Goal: Communication & Community: Ask a question

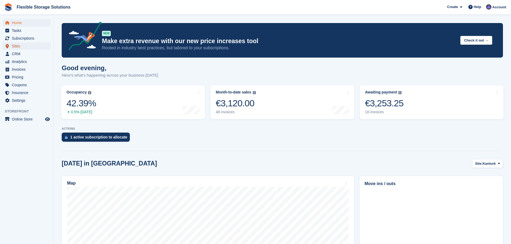
click at [20, 44] on span "Sites" at bounding box center [28, 46] width 32 height 8
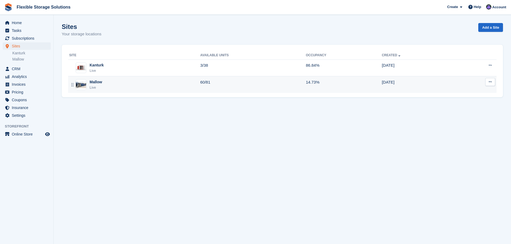
click at [91, 80] on div "Mallow" at bounding box center [96, 82] width 13 height 6
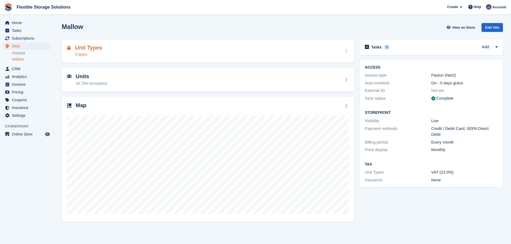
click at [97, 51] on h2 "Unit Types" at bounding box center [88, 48] width 27 height 6
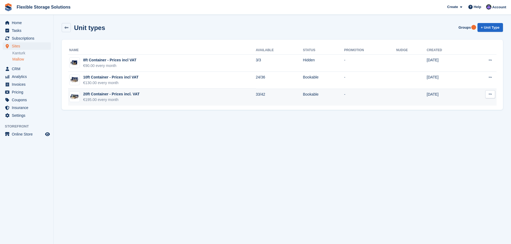
click at [113, 97] on div "20ft Container - Prices incl. VAT" at bounding box center [111, 94] width 56 height 6
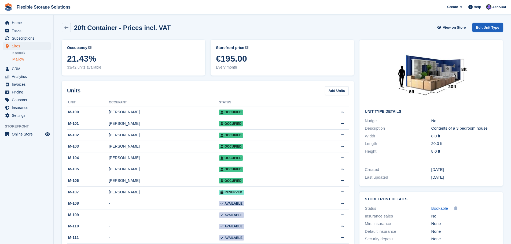
click at [492, 28] on link "Edit Unit Type" at bounding box center [487, 27] width 31 height 9
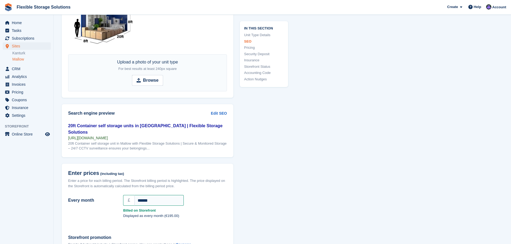
scroll to position [349, 0]
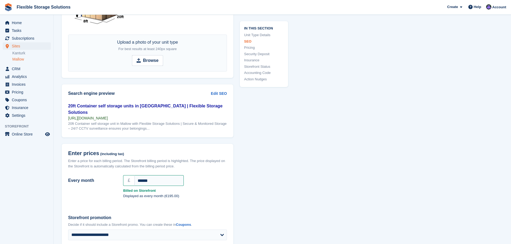
click at [164, 171] on header "Enter prices (including tax) Enter a price for each billing period. The Storefr…" at bounding box center [148, 159] width 172 height 30
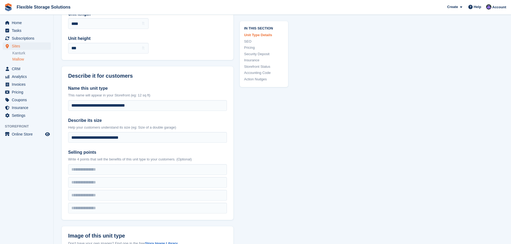
scroll to position [0, 0]
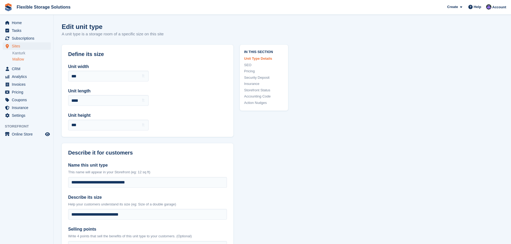
click at [21, 58] on link "Mallow" at bounding box center [31, 59] width 38 height 5
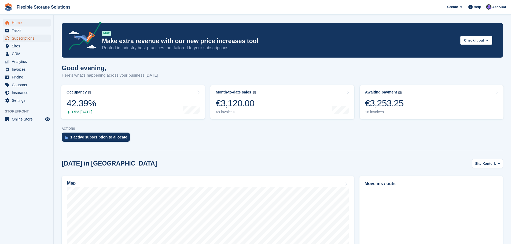
click at [21, 39] on span "Subscriptions" at bounding box center [28, 39] width 32 height 8
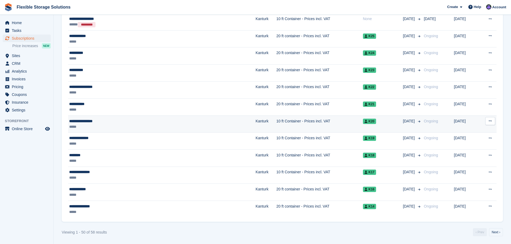
scroll to position [725, 0]
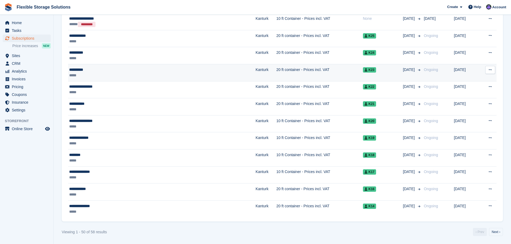
click at [78, 73] on div "*****" at bounding box center [127, 76] width 116 height 6
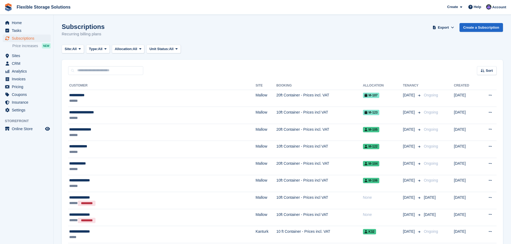
scroll to position [725, 0]
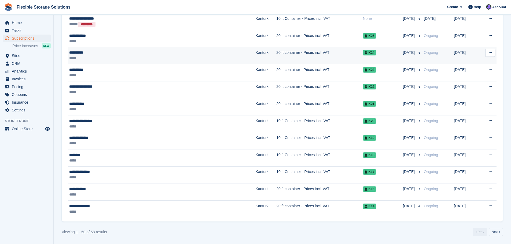
click at [108, 58] on div "*****" at bounding box center [127, 59] width 116 height 6
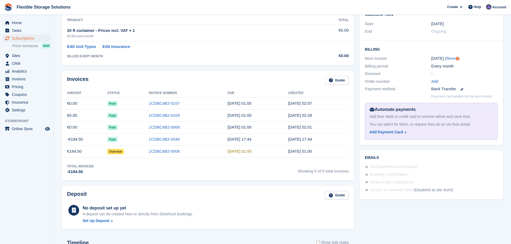
scroll to position [107, 0]
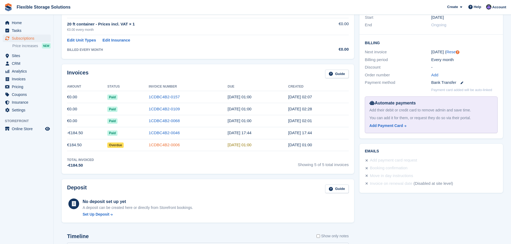
click at [157, 143] on link "1CDBC4B2-0006" at bounding box center [164, 145] width 31 height 5
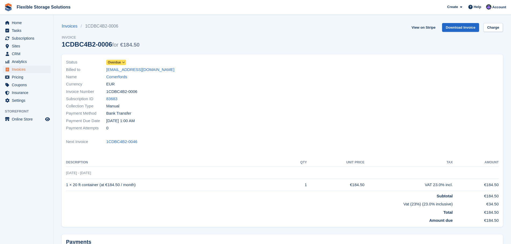
click at [121, 62] on span at bounding box center [123, 62] width 4 height 4
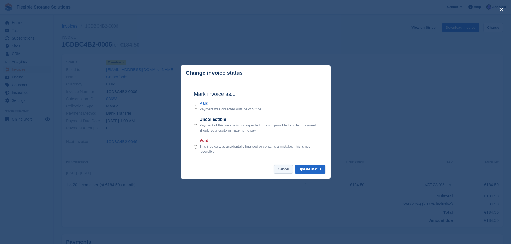
click at [283, 170] on button "Cancel" at bounding box center [283, 169] width 19 height 9
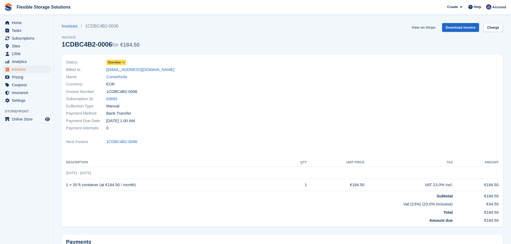
click at [433, 27] on link "View on Stripe" at bounding box center [423, 27] width 28 height 9
click at [461, 28] on link "Download Invoice" at bounding box center [460, 27] width 37 height 9
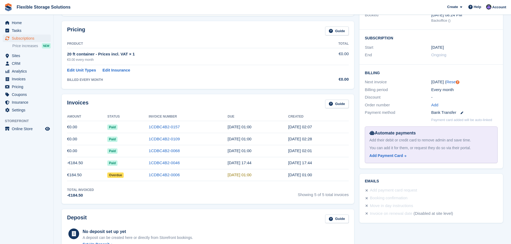
scroll to position [80, 0]
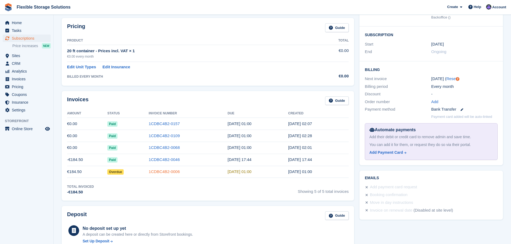
click at [168, 171] on link "1CDBC4B2-0006" at bounding box center [164, 171] width 31 height 5
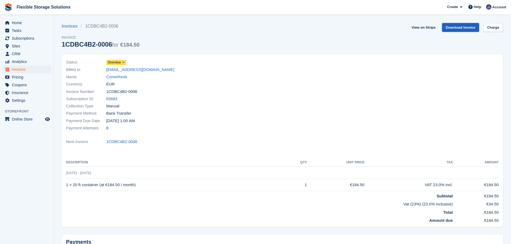
click at [463, 28] on link "Download Invoice" at bounding box center [460, 27] width 37 height 9
click at [423, 27] on link "View on Stripe" at bounding box center [423, 27] width 28 height 9
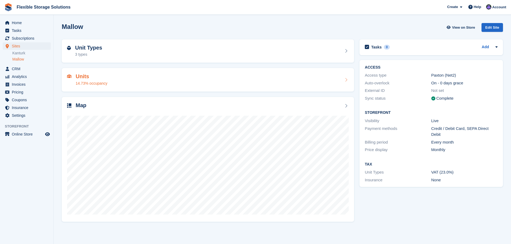
click at [102, 80] on div "Units 14.73% occupancy" at bounding box center [92, 79] width 32 height 13
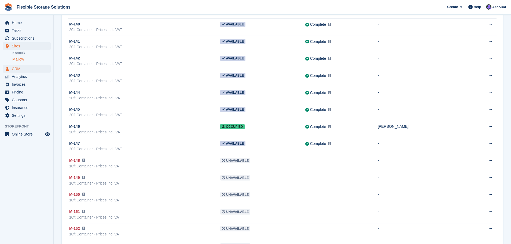
scroll to position [670, 0]
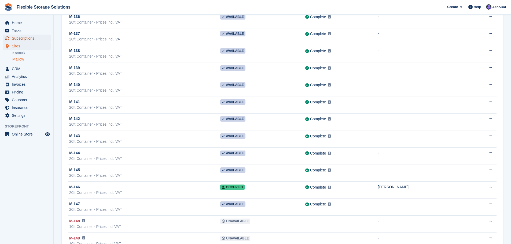
click at [23, 37] on span "Subscriptions" at bounding box center [28, 39] width 32 height 8
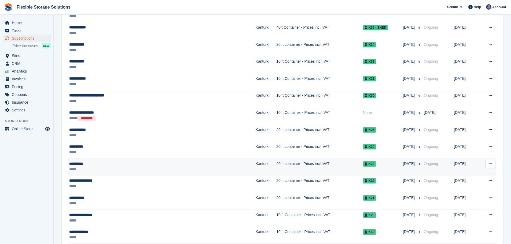
scroll to position [618, 0]
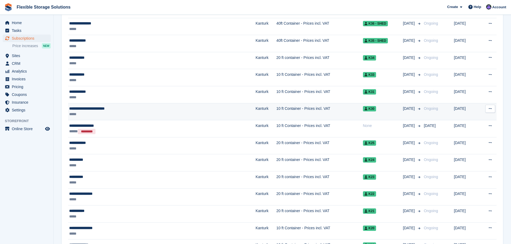
click at [118, 109] on div "**********" at bounding box center [127, 109] width 116 height 6
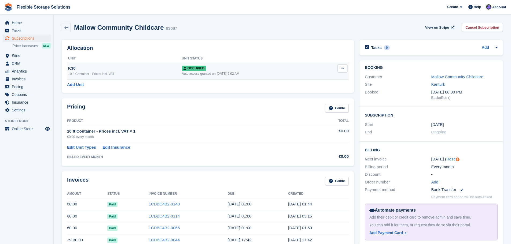
click at [195, 66] on span "Occupied" at bounding box center [194, 68] width 24 height 5
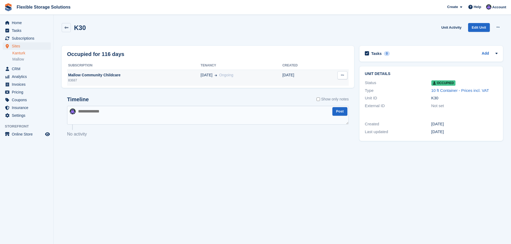
click at [340, 76] on button at bounding box center [342, 75] width 10 height 8
click at [314, 85] on p "Deallocate" at bounding box center [321, 85] width 47 height 7
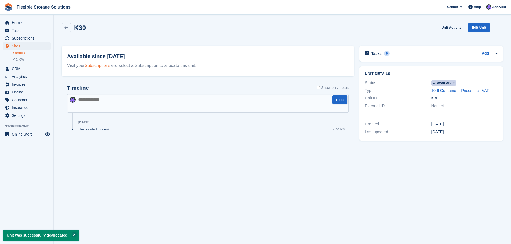
click at [100, 64] on link "Subscriptions" at bounding box center [98, 65] width 26 height 5
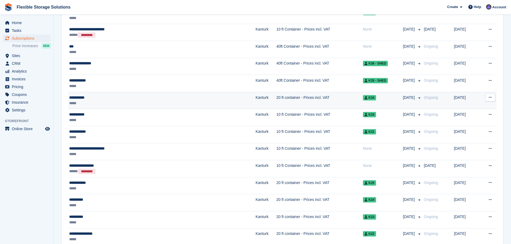
scroll to position [670, 0]
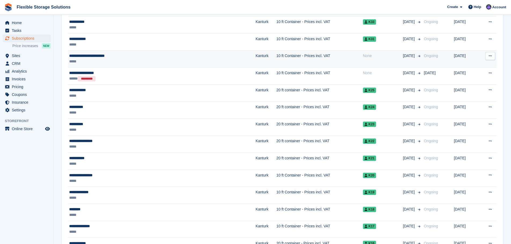
click at [122, 55] on div "**********" at bounding box center [127, 56] width 116 height 6
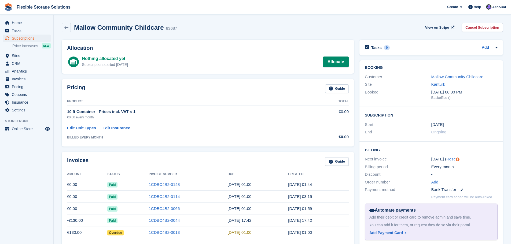
click at [401, 72] on div "Booking Customer Mallow Community Childcare Site Kanturk Booked [DATE] 08:30 PM…" at bounding box center [430, 83] width 143 height 47
click at [497, 49] on icon at bounding box center [496, 47] width 4 height 4
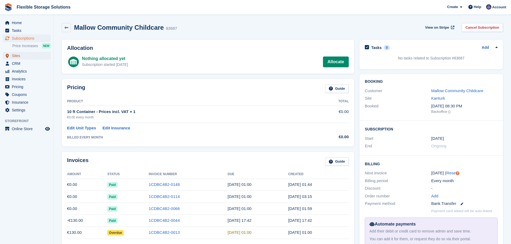
click at [19, 56] on span "Sites" at bounding box center [28, 56] width 32 height 8
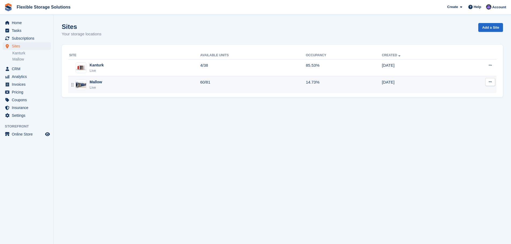
click at [105, 82] on div "Mallow Live" at bounding box center [134, 84] width 131 height 11
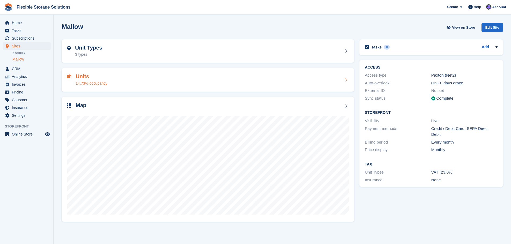
click at [104, 79] on h2 "Units" at bounding box center [92, 76] width 32 height 6
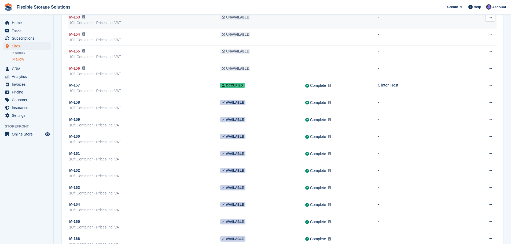
scroll to position [992, 0]
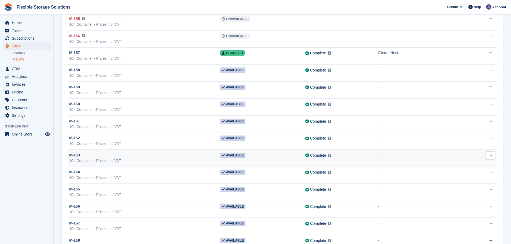
click at [249, 156] on td "Available" at bounding box center [262, 158] width 85 height 17
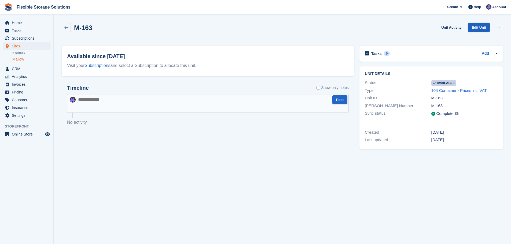
click at [482, 29] on link "Edit Unit" at bounding box center [479, 27] width 22 height 9
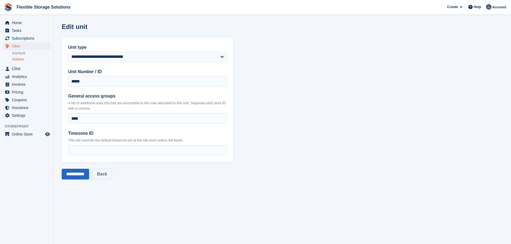
click at [109, 174] on link "Back" at bounding box center [101, 174] width 19 height 11
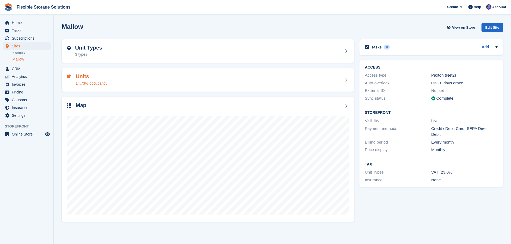
click at [122, 78] on div "Units 14.73% occupancy" at bounding box center [208, 79] width 282 height 13
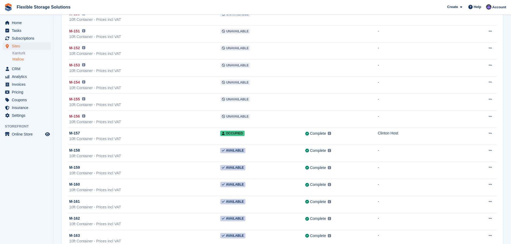
scroll to position [1019, 0]
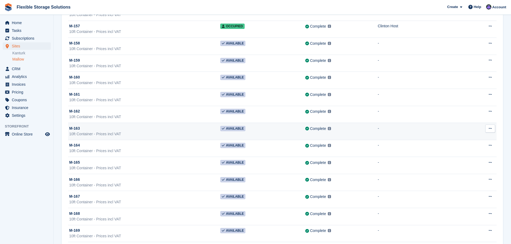
click at [492, 129] on button at bounding box center [490, 129] width 10 height 8
click at [461, 139] on p "Edit unit" at bounding box center [469, 139] width 47 height 7
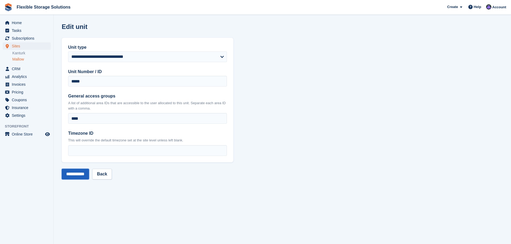
click at [84, 171] on input "**********" at bounding box center [75, 174] width 27 height 11
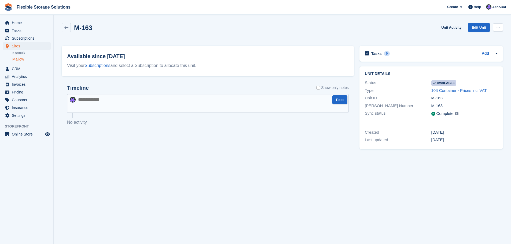
click at [497, 27] on icon at bounding box center [497, 26] width 3 height 3
click at [67, 26] on icon at bounding box center [66, 28] width 4 height 4
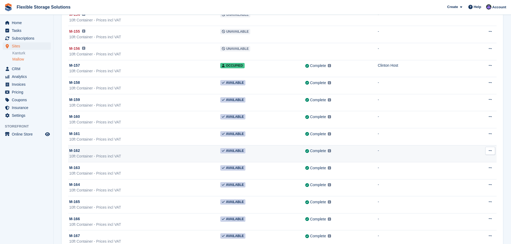
scroll to position [992, 0]
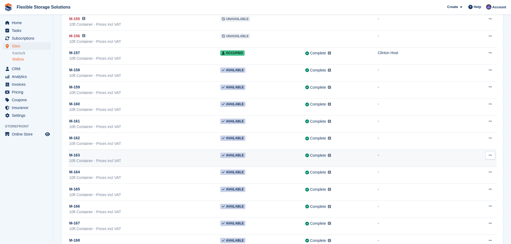
click at [493, 157] on button at bounding box center [490, 156] width 10 height 8
click at [232, 155] on span "Available" at bounding box center [232, 155] width 25 height 5
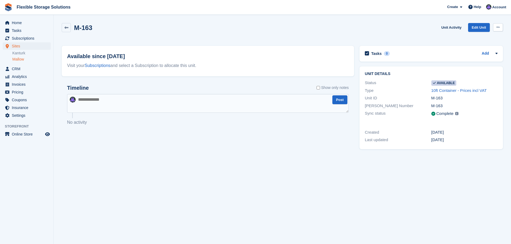
click at [500, 26] on button at bounding box center [498, 27] width 10 height 8
click at [450, 28] on link "Unit Activity" at bounding box center [451, 27] width 24 height 9
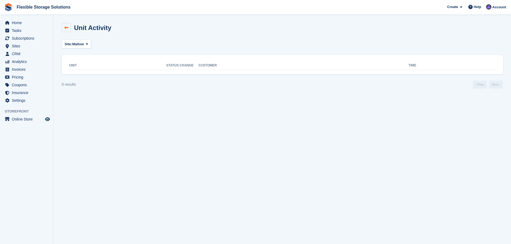
click at [68, 27] on icon at bounding box center [66, 28] width 4 height 4
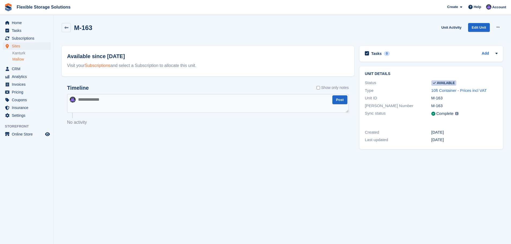
click at [100, 64] on link "Subscriptions" at bounding box center [98, 65] width 26 height 5
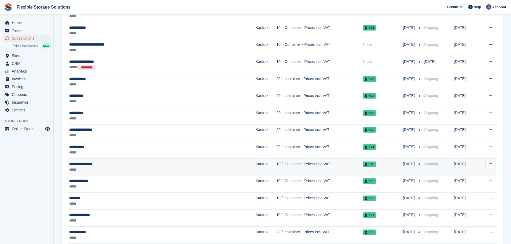
scroll to position [671, 0]
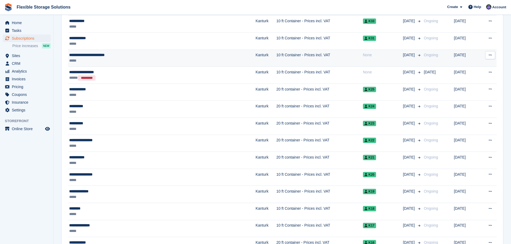
click at [256, 58] on td "Kanturk" at bounding box center [266, 58] width 21 height 17
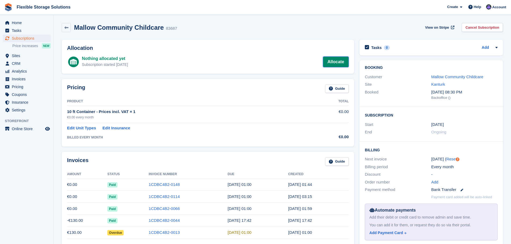
click at [335, 61] on link "Allocate" at bounding box center [336, 62] width 26 height 11
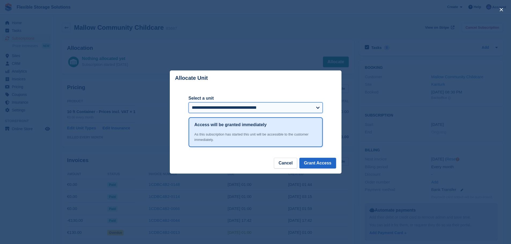
click at [274, 105] on select "**********" at bounding box center [256, 107] width 134 height 11
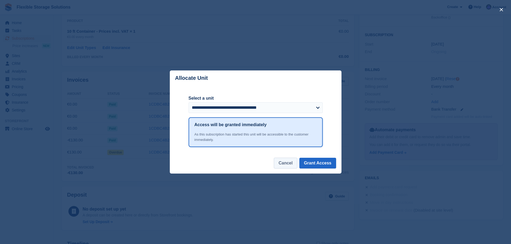
click at [290, 165] on button "Cancel" at bounding box center [285, 163] width 23 height 11
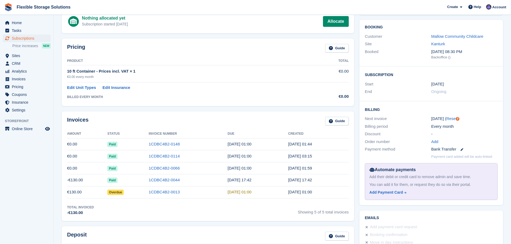
scroll to position [0, 0]
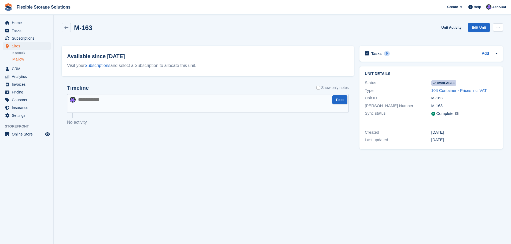
click at [495, 26] on button at bounding box center [498, 27] width 10 height 8
click at [481, 36] on p "Make unavailable" at bounding box center [477, 37] width 47 height 7
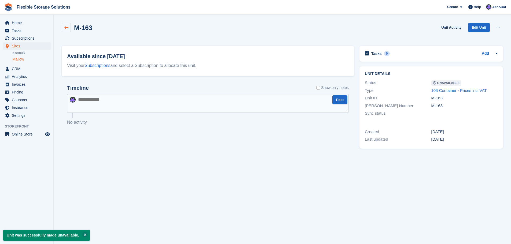
click at [67, 26] on icon at bounding box center [66, 28] width 4 height 4
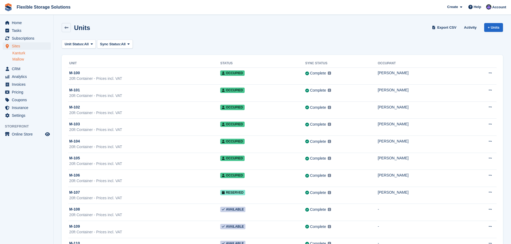
click at [18, 53] on link "Kanturk" at bounding box center [31, 53] width 38 height 5
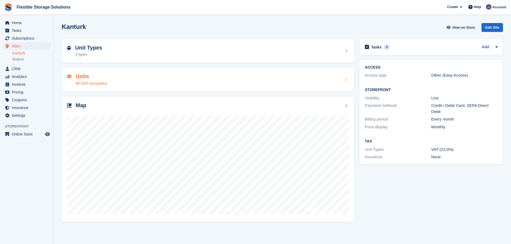
click at [94, 81] on div "85.53% occupancy" at bounding box center [92, 84] width 32 height 6
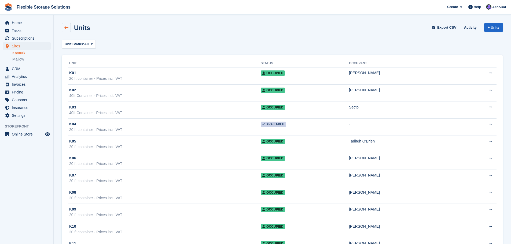
click at [63, 28] on link at bounding box center [66, 27] width 9 height 9
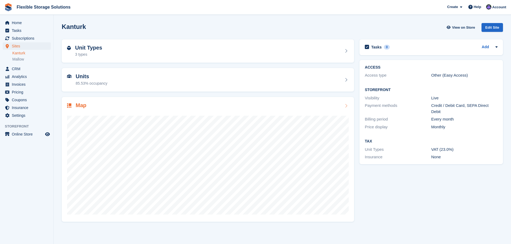
click at [78, 106] on h2 "Map" at bounding box center [81, 105] width 11 height 6
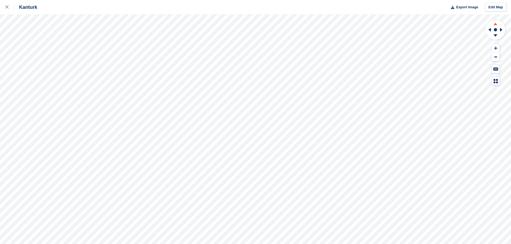
click at [496, 23] on g at bounding box center [495, 23] width 14 height 7
click at [496, 23] on icon at bounding box center [495, 23] width 14 height 7
click at [495, 36] on icon at bounding box center [495, 35] width 4 height 2
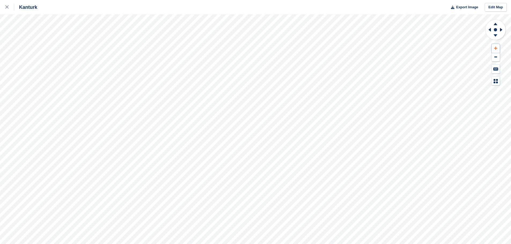
click at [495, 48] on icon at bounding box center [495, 48] width 3 height 4
click at [496, 57] on icon at bounding box center [495, 57] width 3 height 1
click at [464, 6] on span "Export Image" at bounding box center [467, 7] width 22 height 5
click at [489, 6] on link "Edit Map" at bounding box center [496, 7] width 22 height 9
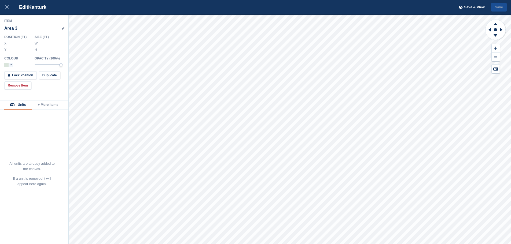
click at [47, 104] on button "+ More Items" at bounding box center [48, 105] width 32 height 9
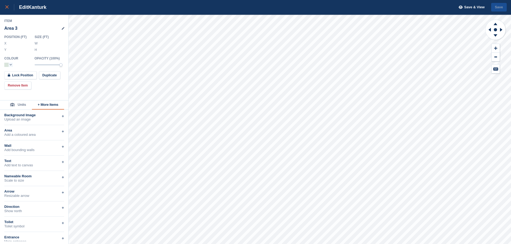
click at [9, 6] on div at bounding box center [9, 7] width 9 height 6
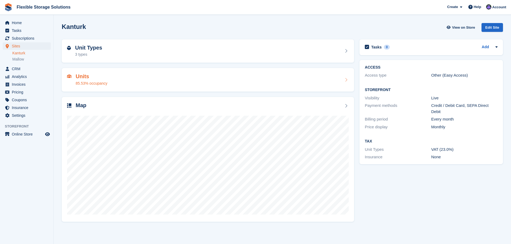
click at [105, 79] on h2 "Units" at bounding box center [92, 76] width 32 height 6
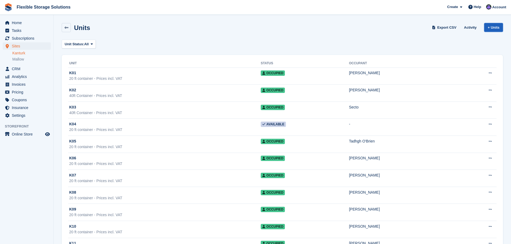
click at [493, 27] on link "+ Units" at bounding box center [493, 27] width 19 height 9
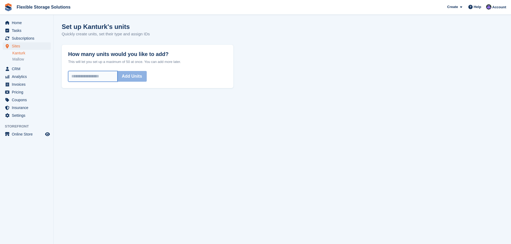
click at [88, 79] on input "How many units would you like to add?" at bounding box center [92, 76] width 49 height 11
type input "*"
click at [134, 78] on button "Add Units" at bounding box center [132, 76] width 30 height 11
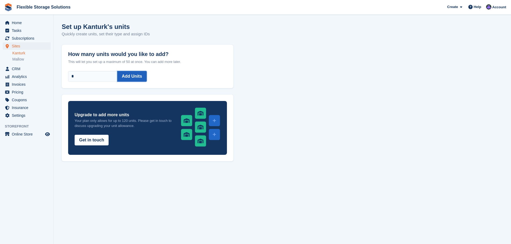
click at [140, 75] on button "Add Units" at bounding box center [132, 76] width 30 height 11
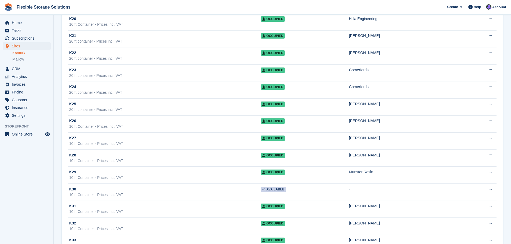
scroll to position [296, 0]
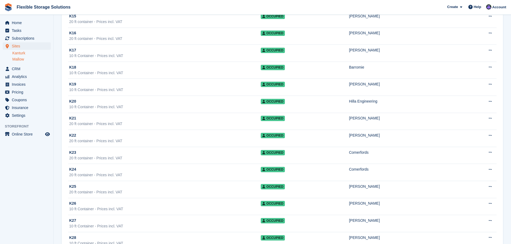
click at [23, 61] on link "Mallow" at bounding box center [31, 59] width 38 height 5
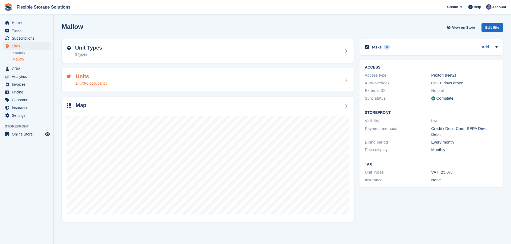
click at [103, 79] on h2 "Units" at bounding box center [92, 76] width 32 height 6
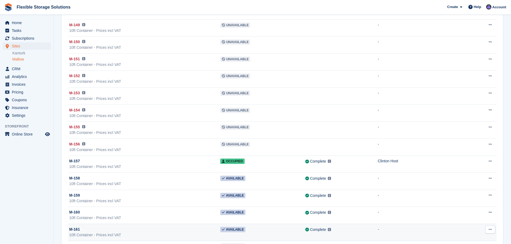
scroll to position [707, 0]
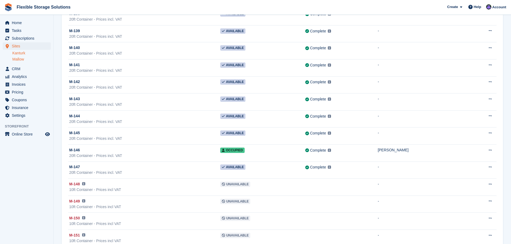
click at [23, 54] on link "Kanturk" at bounding box center [31, 53] width 38 height 5
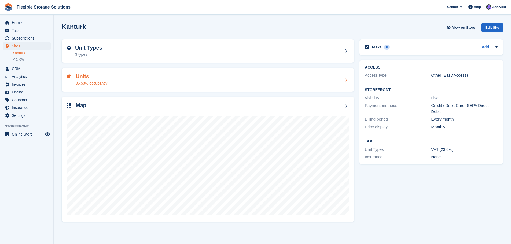
click at [107, 84] on div "Units 85.53% occupancy" at bounding box center [208, 79] width 282 height 13
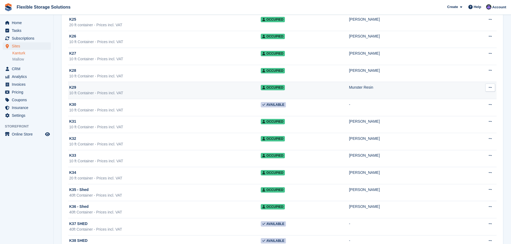
scroll to position [484, 0]
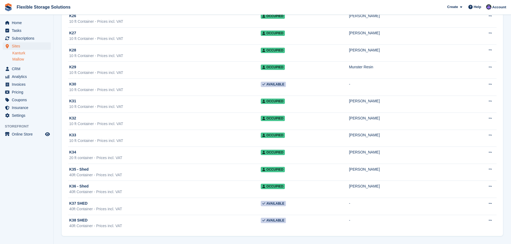
click at [17, 58] on link "Mallow" at bounding box center [31, 59] width 38 height 5
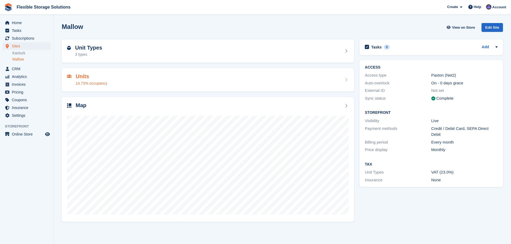
click at [82, 82] on div "14.73% occupancy" at bounding box center [92, 84] width 32 height 6
click at [17, 54] on link "Kanturk" at bounding box center [31, 53] width 38 height 5
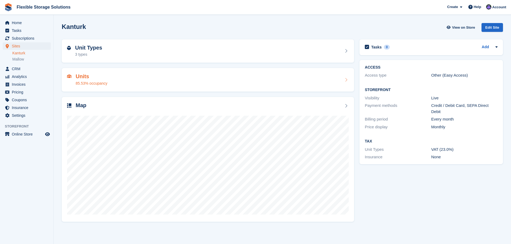
click at [92, 83] on div "85.53% occupancy" at bounding box center [92, 84] width 32 height 6
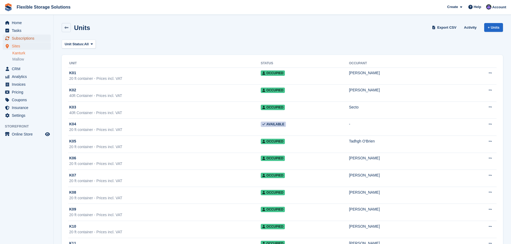
click at [22, 38] on span "Subscriptions" at bounding box center [28, 39] width 32 height 8
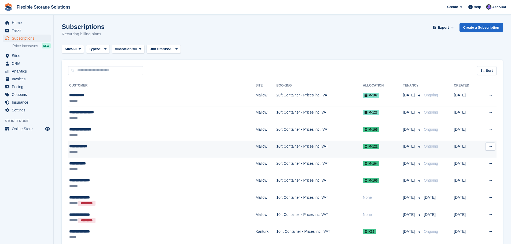
click at [128, 150] on div "******" at bounding box center [127, 152] width 116 height 6
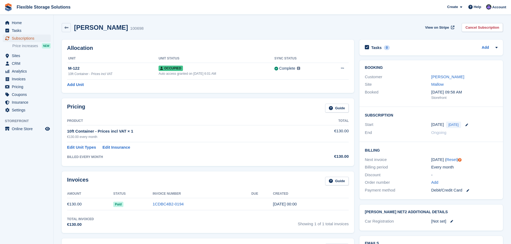
click at [18, 37] on span "Subscriptions" at bounding box center [28, 39] width 32 height 8
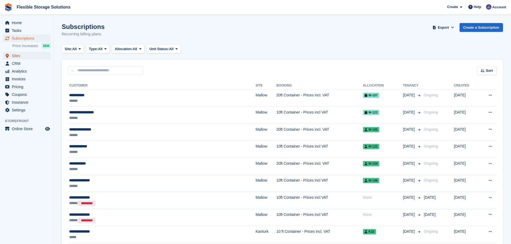
click at [15, 56] on span "Sites" at bounding box center [28, 56] width 32 height 8
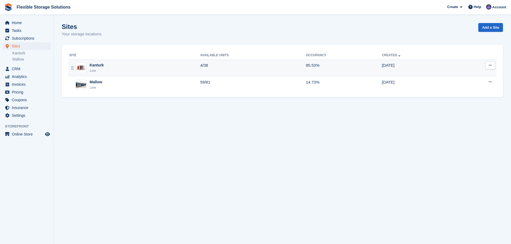
click at [214, 66] on td "4/38" at bounding box center [253, 68] width 106 height 17
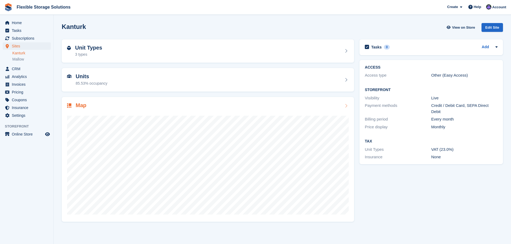
click at [176, 112] on div at bounding box center [208, 162] width 282 height 107
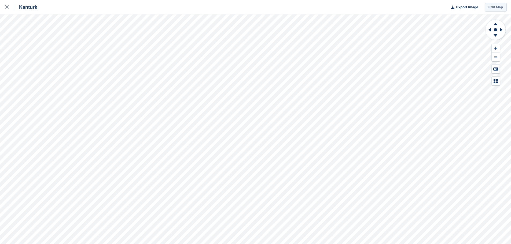
click at [498, 8] on link "Edit Map" at bounding box center [496, 7] width 22 height 9
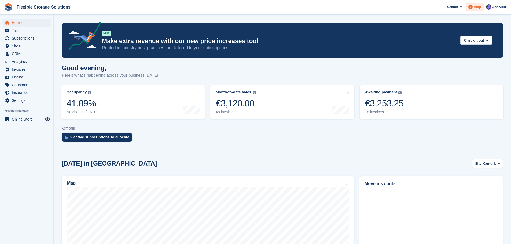
click at [478, 5] on span "Help" at bounding box center [478, 6] width 8 height 5
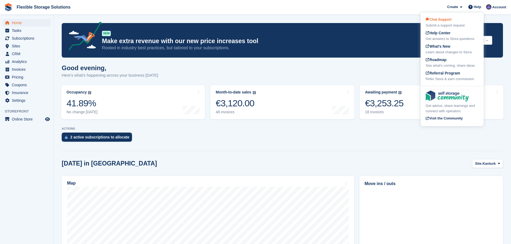
click at [455, 20] on div "Chat Support Submit a support request" at bounding box center [452, 22] width 53 height 11
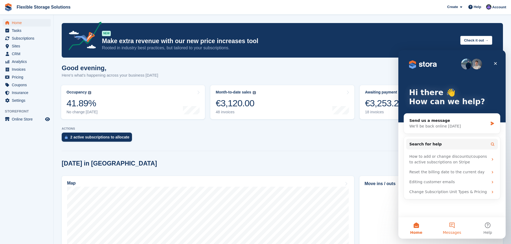
click at [452, 228] on button "Messages" at bounding box center [452, 228] width 36 height 21
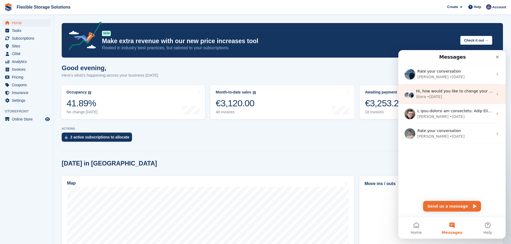
click at [443, 92] on span "Hi, how would you like to change your plan?" at bounding box center [457, 91] width 83 height 4
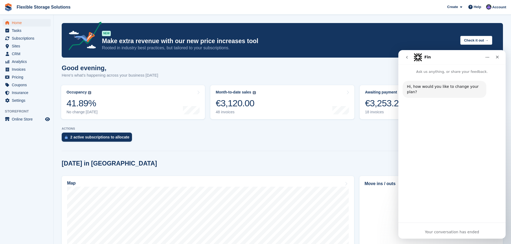
click at [406, 57] on icon "go back" at bounding box center [407, 57] width 4 height 4
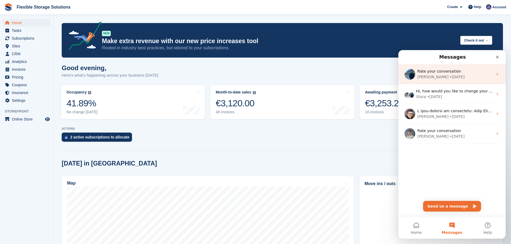
click at [431, 73] on span "Rate your conversation" at bounding box center [439, 71] width 44 height 4
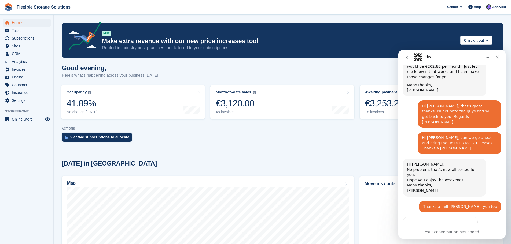
scroll to position [215, 0]
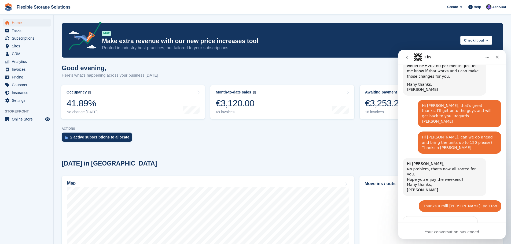
click at [373, 137] on div "2 active subscriptions to allocate" at bounding box center [282, 139] width 441 height 12
click at [408, 58] on icon "go back" at bounding box center [407, 57] width 4 height 4
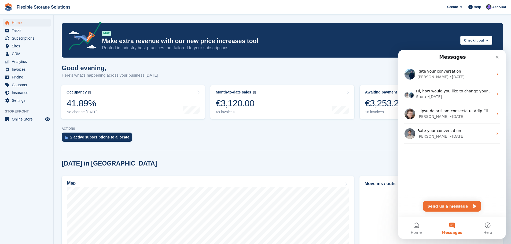
scroll to position [0, 0]
click at [455, 207] on button "Send us a message" at bounding box center [452, 206] width 58 height 11
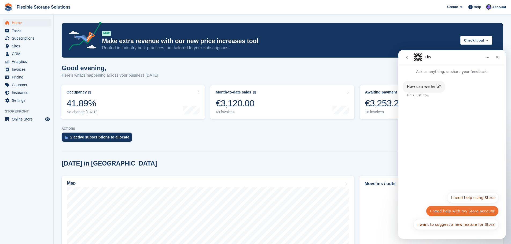
click at [462, 208] on button "I need help with my Stora account" at bounding box center [462, 211] width 73 height 11
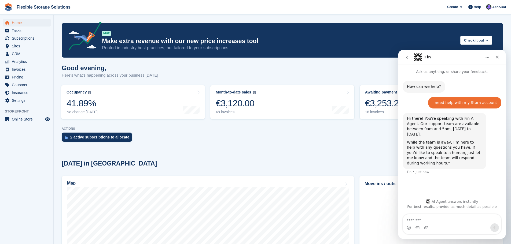
click at [441, 220] on textarea "Message…" at bounding box center [452, 219] width 98 height 9
type textarea "**********"
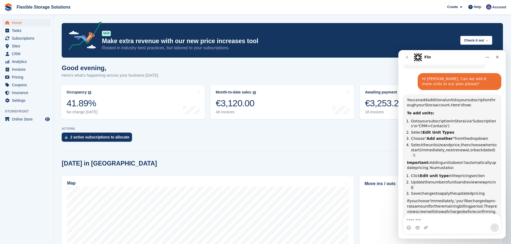
scroll to position [116, 0]
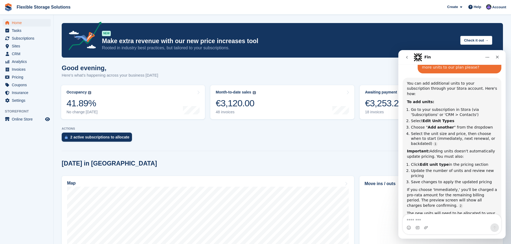
click at [451, 223] on textarea "Message…" at bounding box center [452, 219] width 98 height 9
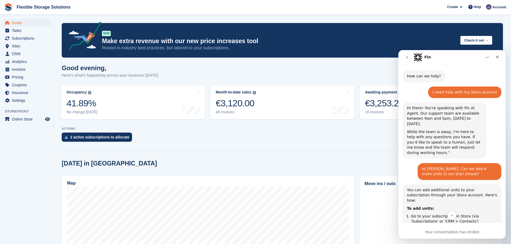
scroll to position [0, 0]
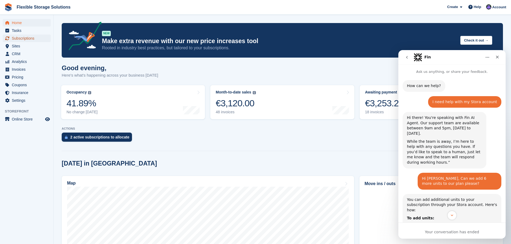
click at [27, 38] on span "Subscriptions" at bounding box center [28, 39] width 32 height 8
